Goal: Task Accomplishment & Management: Use online tool/utility

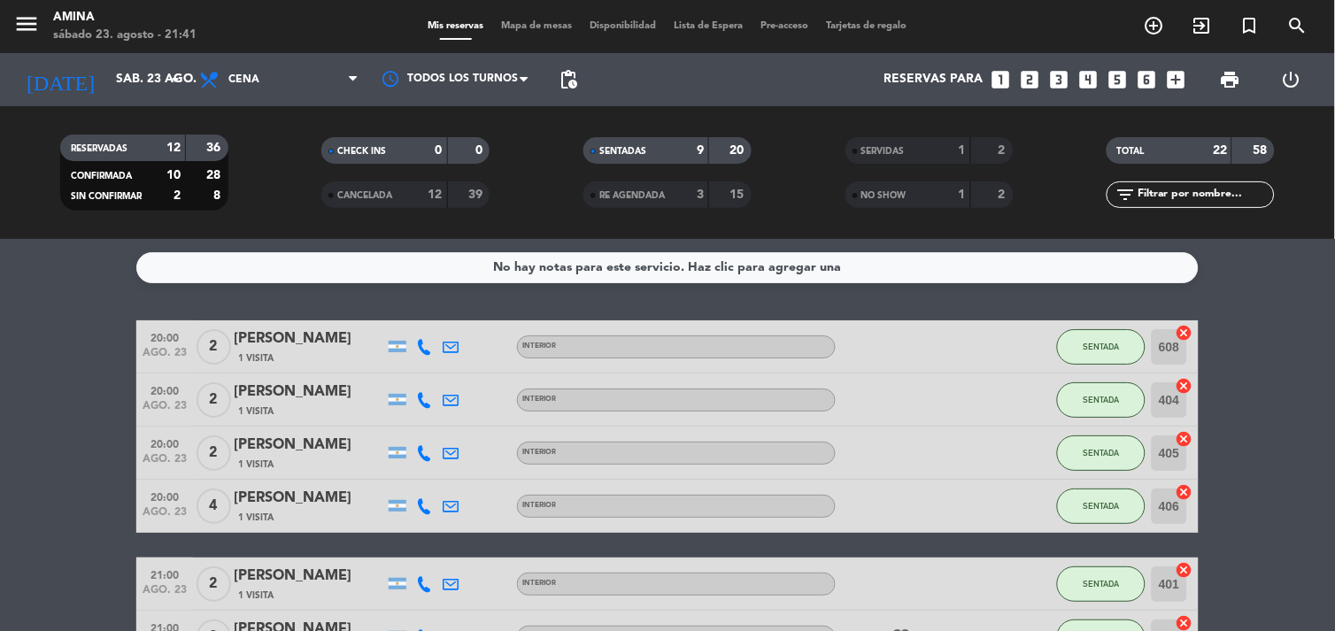
click at [1231, 84] on span "print" at bounding box center [1230, 79] width 21 height 21
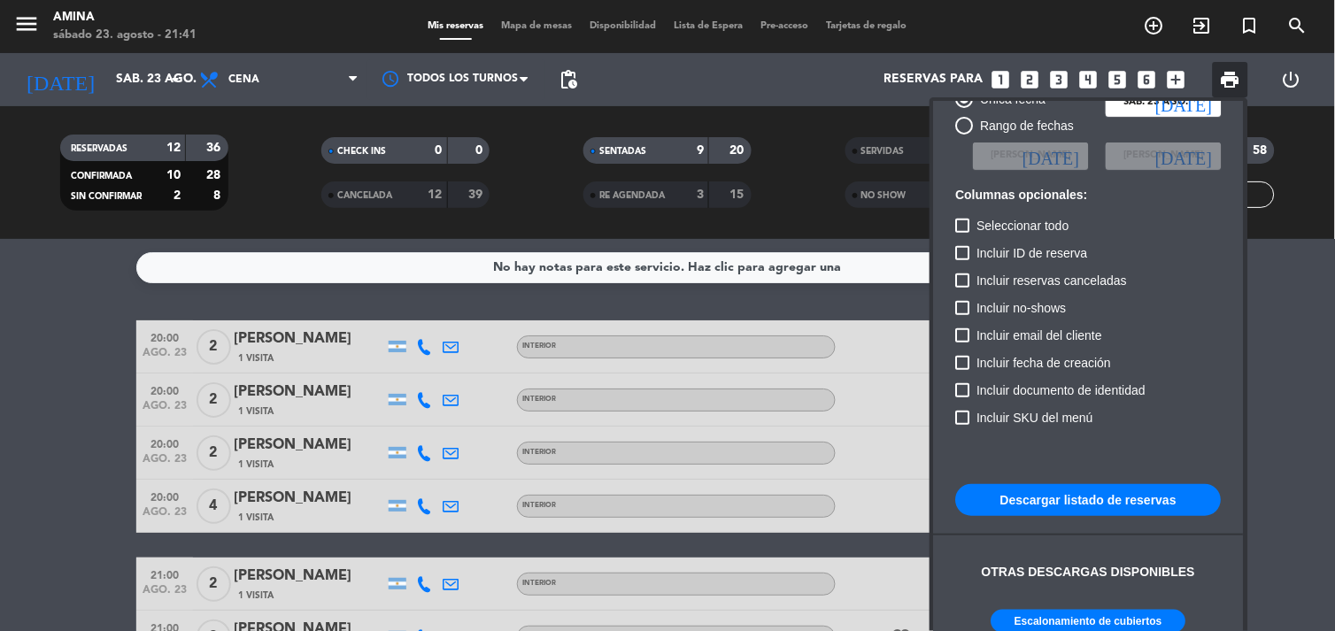
scroll to position [107, 0]
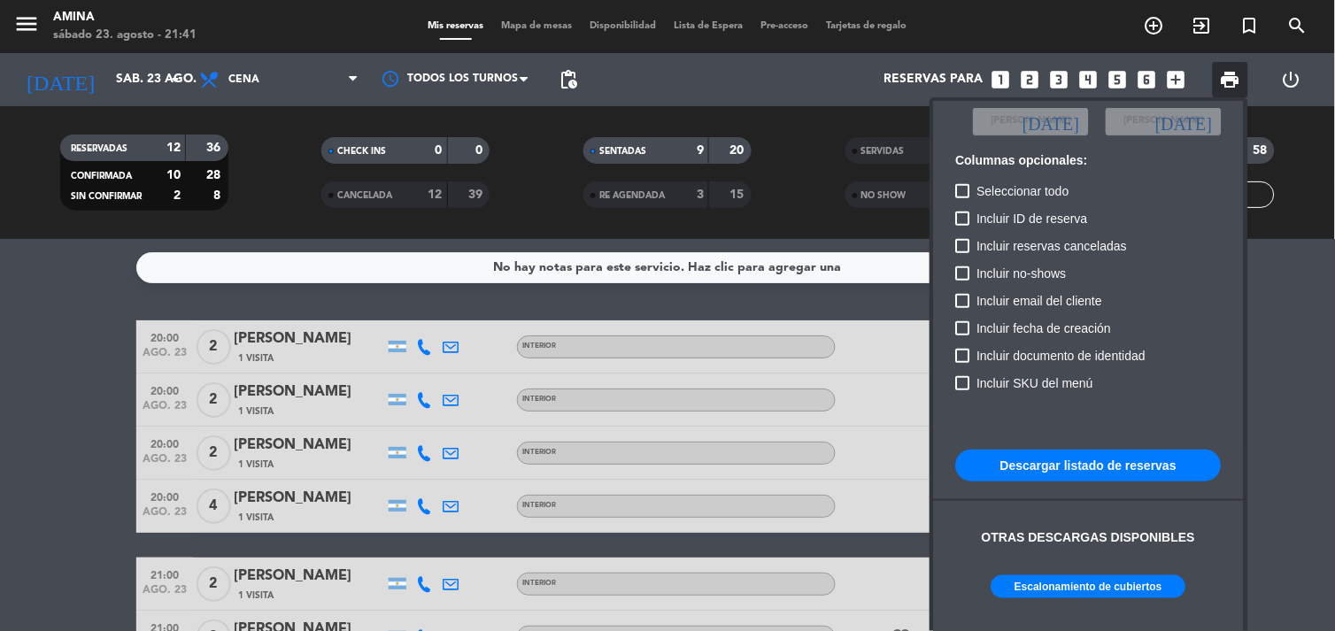
click at [1003, 597] on button "Escalonamiento de cubiertos" at bounding box center [1089, 587] width 195 height 23
click at [73, 529] on div at bounding box center [667, 315] width 1335 height 631
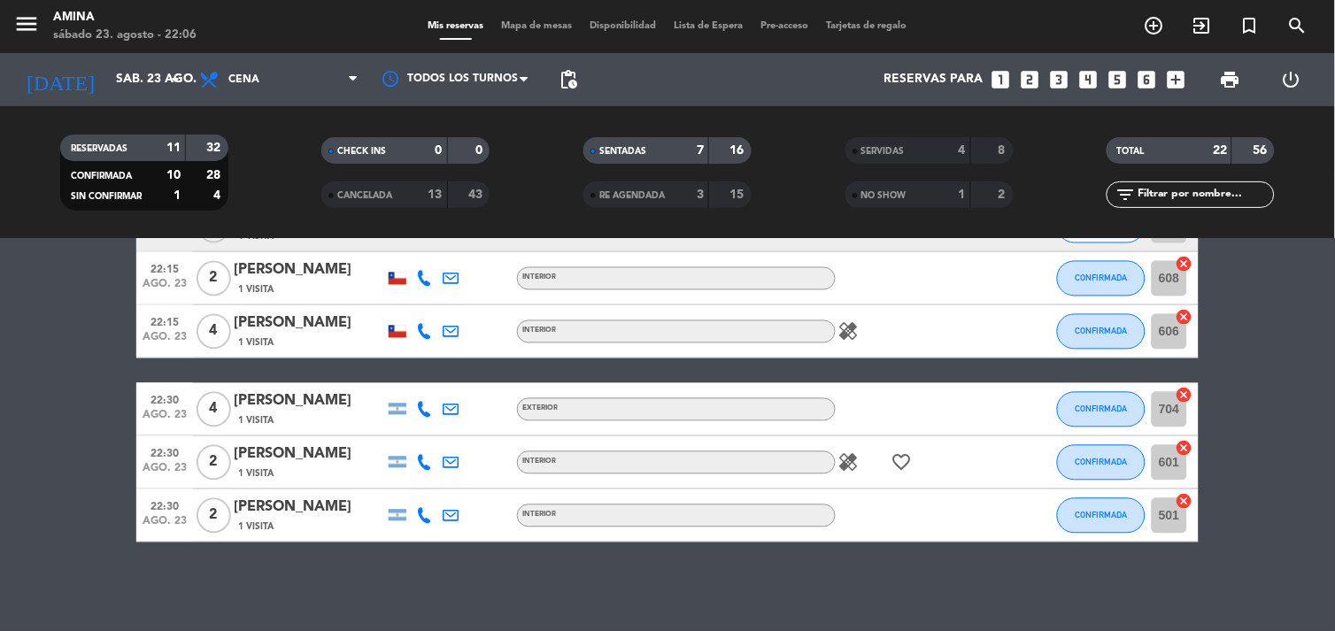
scroll to position [833, 0]
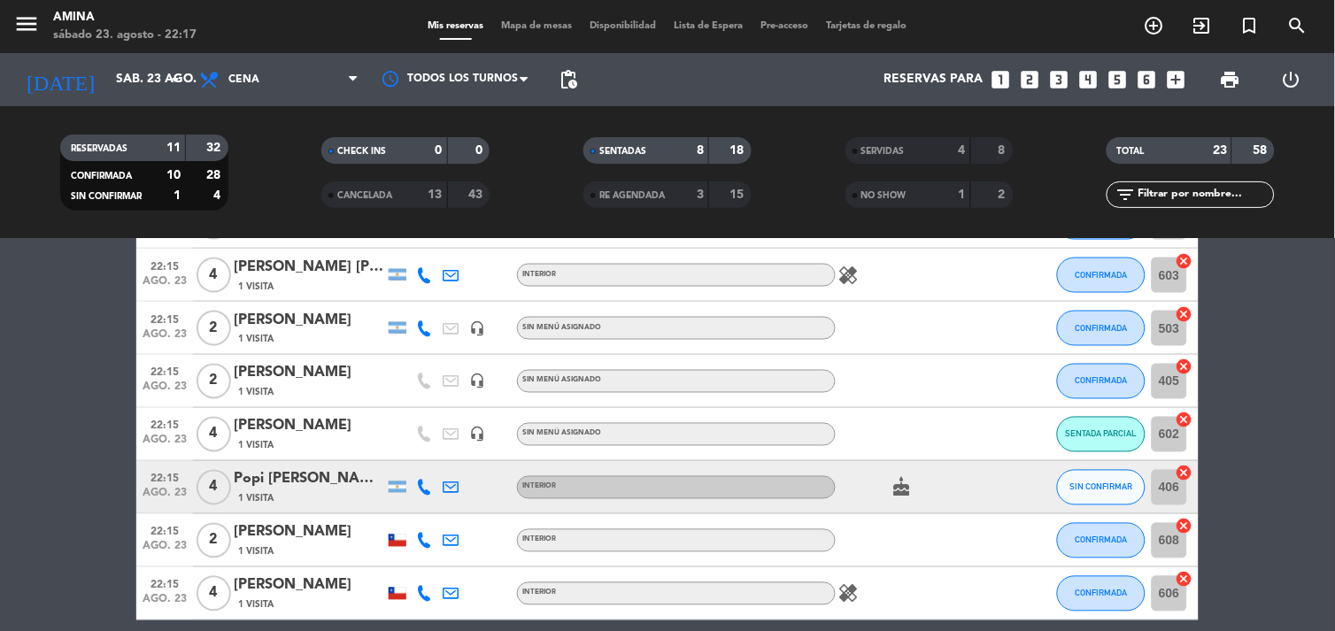
scroll to position [648, 0]
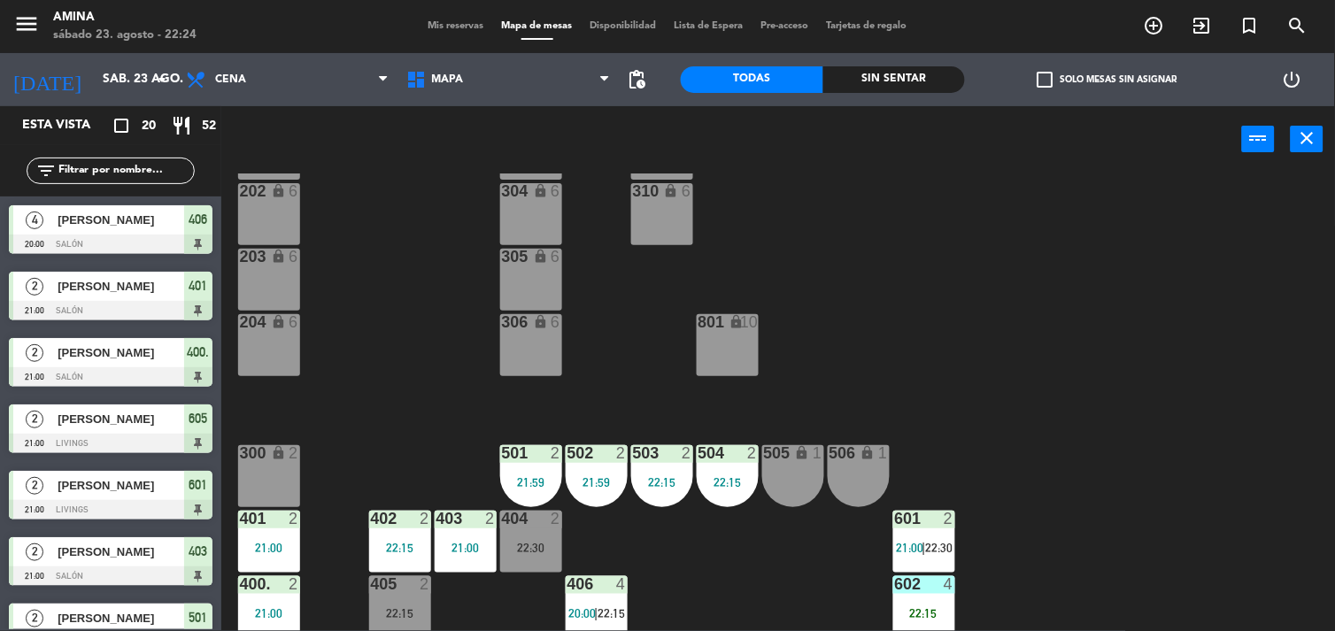
scroll to position [485, 0]
